Goal: Check status: Check status

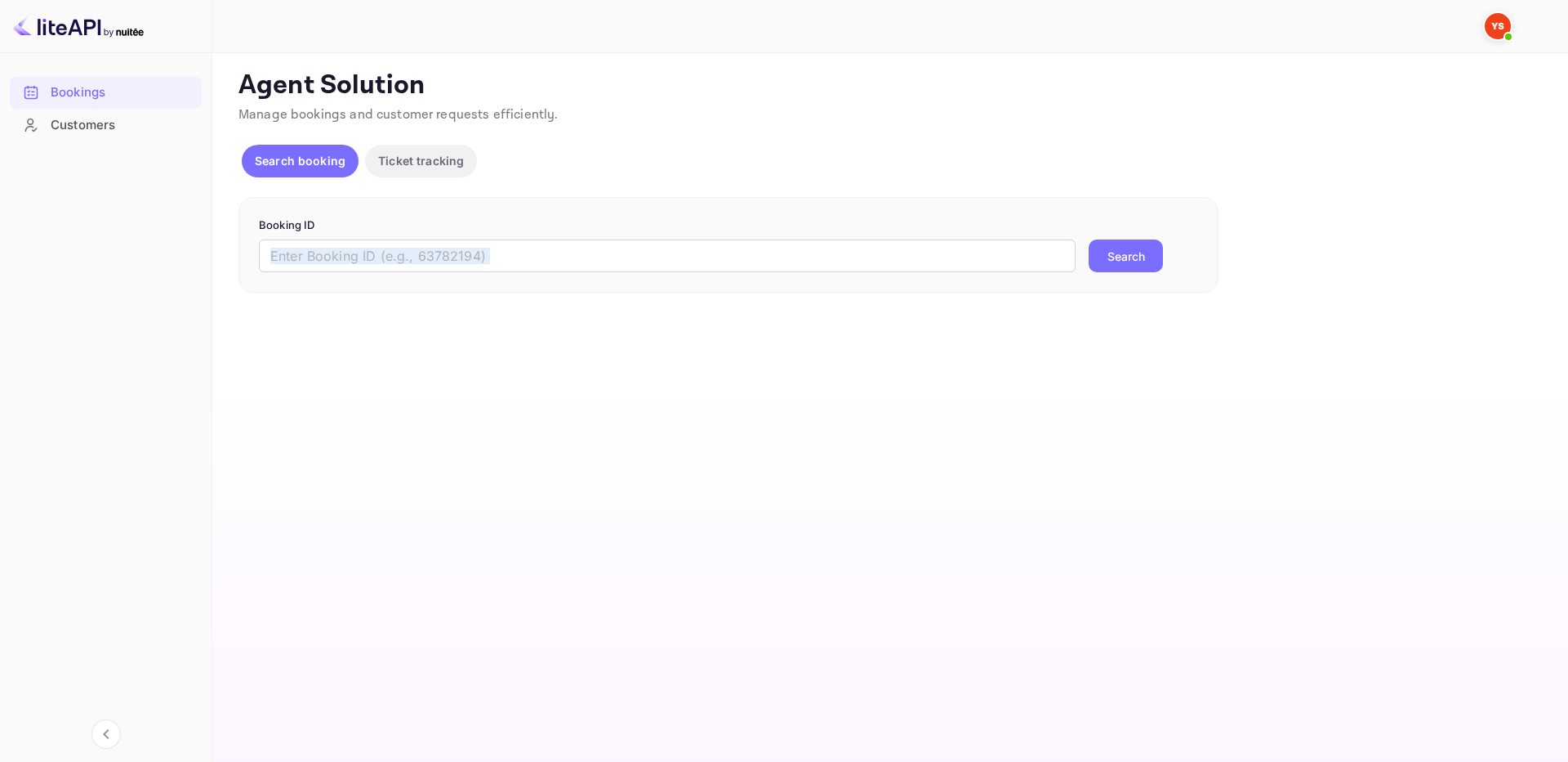
drag, startPoint x: 1032, startPoint y: 273, endPoint x: 1089, endPoint y: 263, distance: 57.9
click at [1031, 272] on div "Booking ID ​ Search" at bounding box center [729, 244] width 981 height 96
click at [943, 222] on p "Booking ID" at bounding box center [728, 225] width 939 height 16
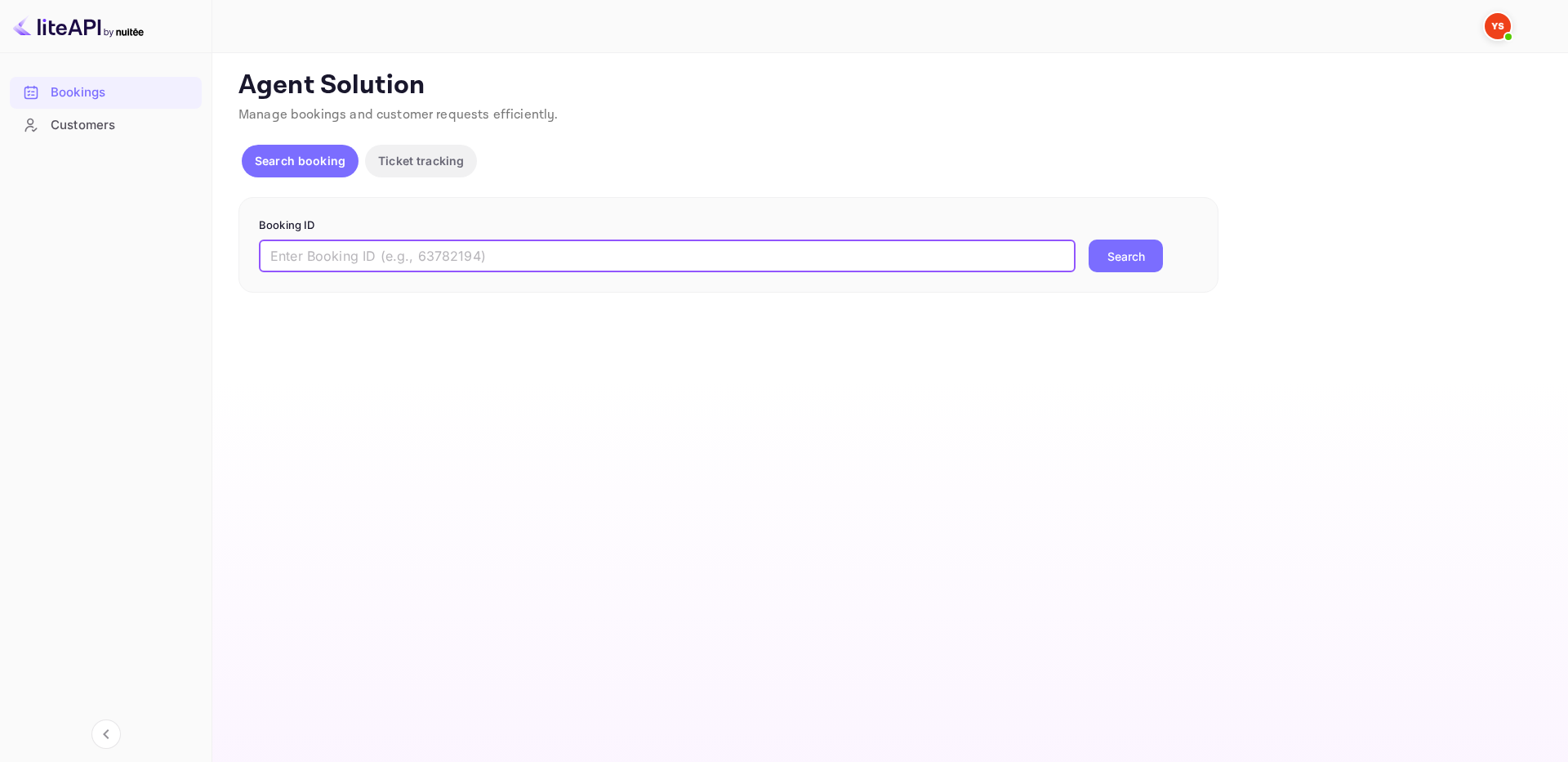
click at [984, 251] on input "text" at bounding box center [667, 256] width 817 height 33
paste input "9695875"
type input "9695875"
click at [1127, 245] on button "Search" at bounding box center [1126, 256] width 75 height 33
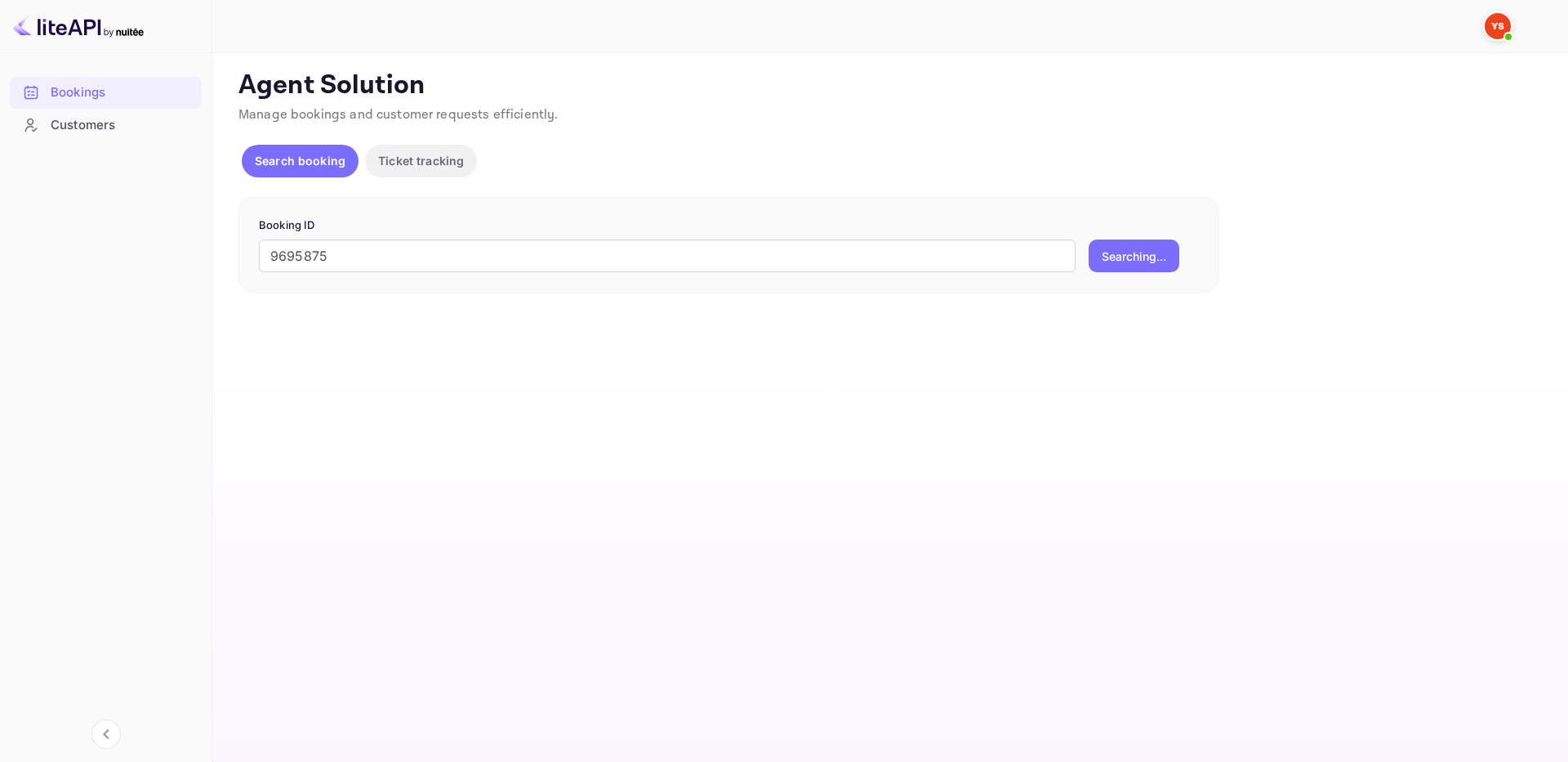
click at [809, 129] on div "Agent Solution Manage bookings and customer requests efficiently." at bounding box center [889, 101] width 1301 height 62
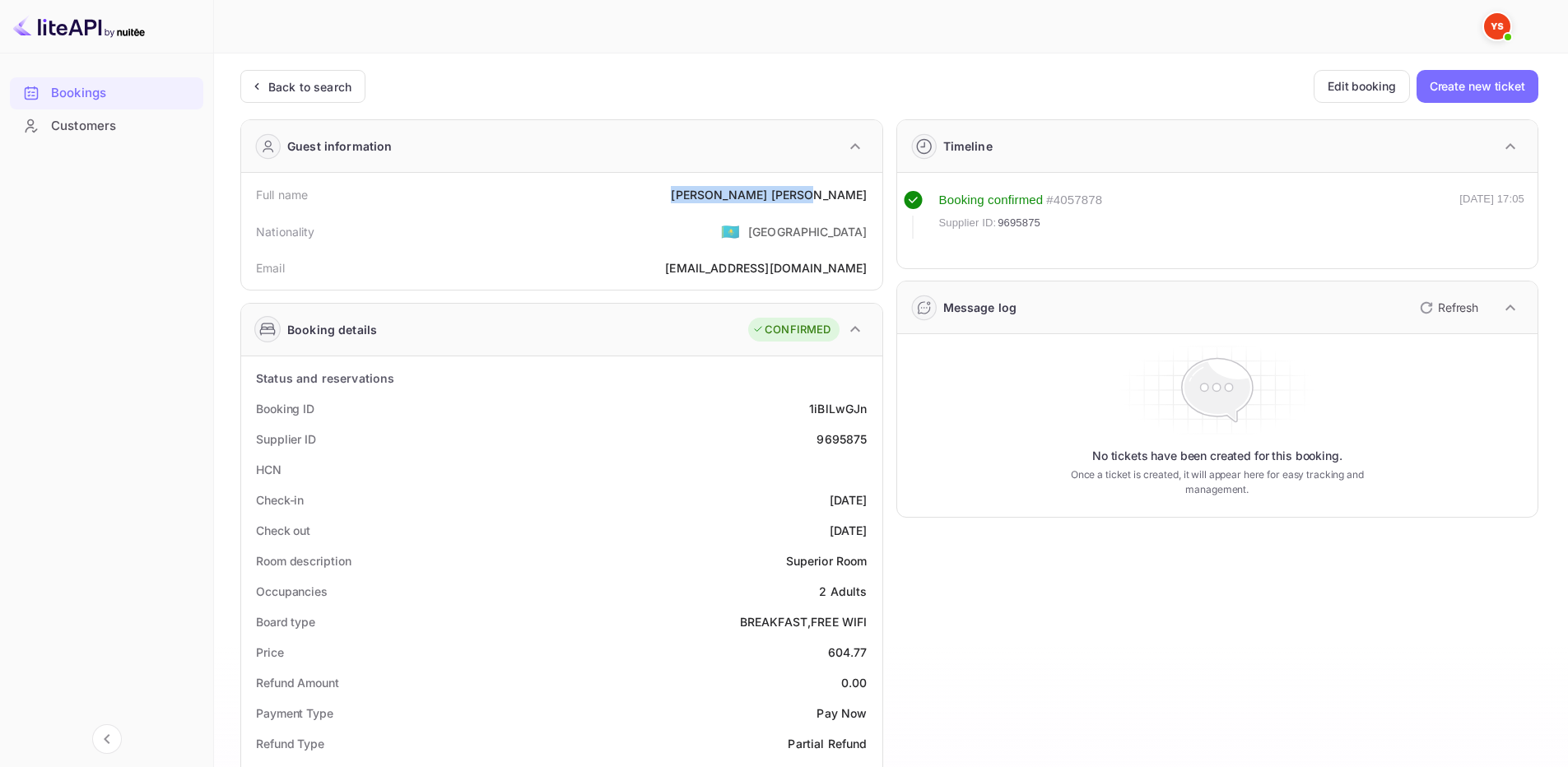
drag, startPoint x: 783, startPoint y: 190, endPoint x: 868, endPoint y: 192, distance: 85.0
click at [868, 192] on div "Full name [PERSON_NAME]" at bounding box center [561, 194] width 628 height 30
copy div "[PERSON_NAME]"
drag, startPoint x: 827, startPoint y: 650, endPoint x: 871, endPoint y: 649, distance: 44.0
click at [871, 649] on div "Price 604.77" at bounding box center [561, 651] width 628 height 30
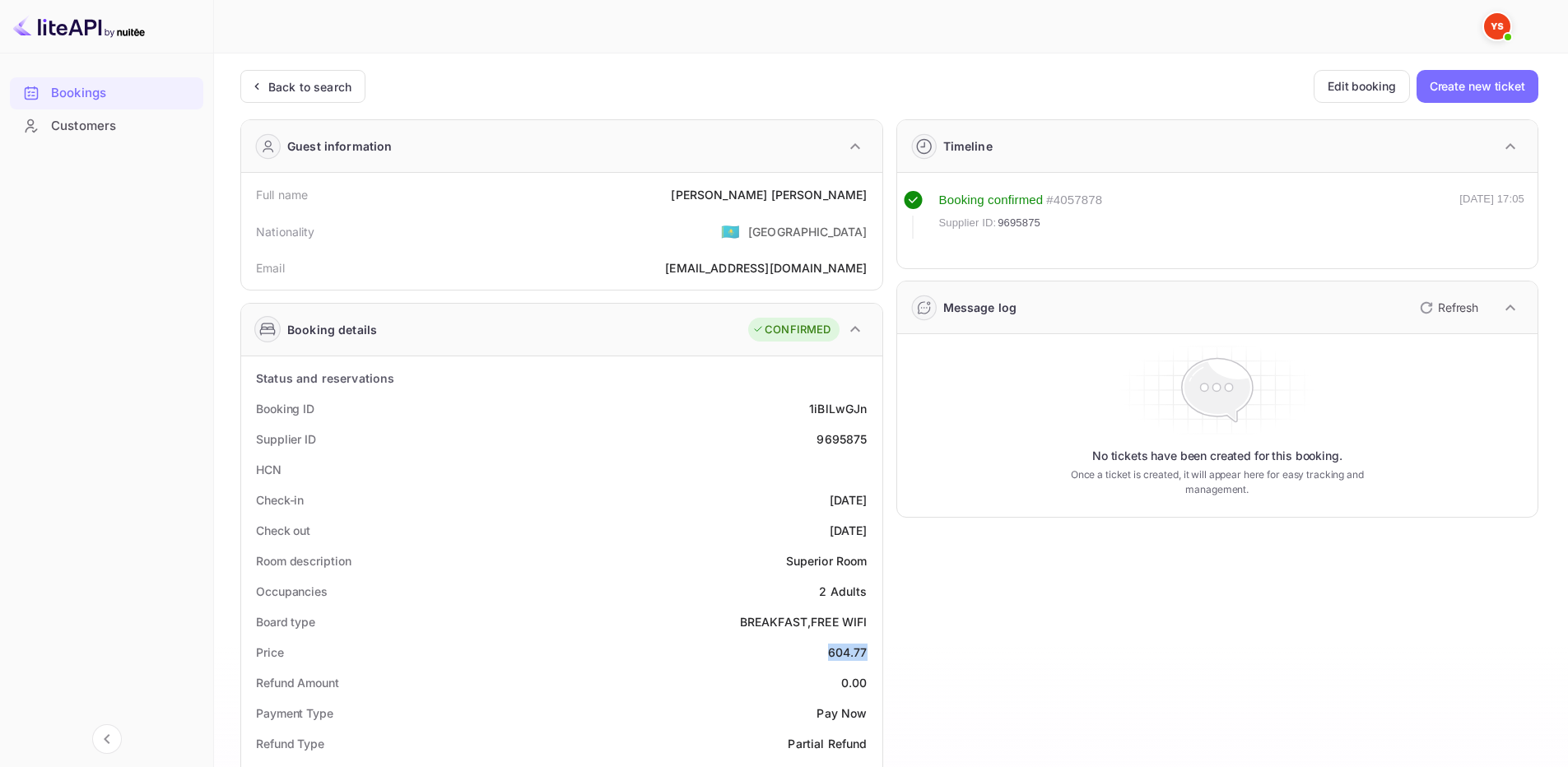
copy div "604.77"
